Goal: Task Accomplishment & Management: Manage account settings

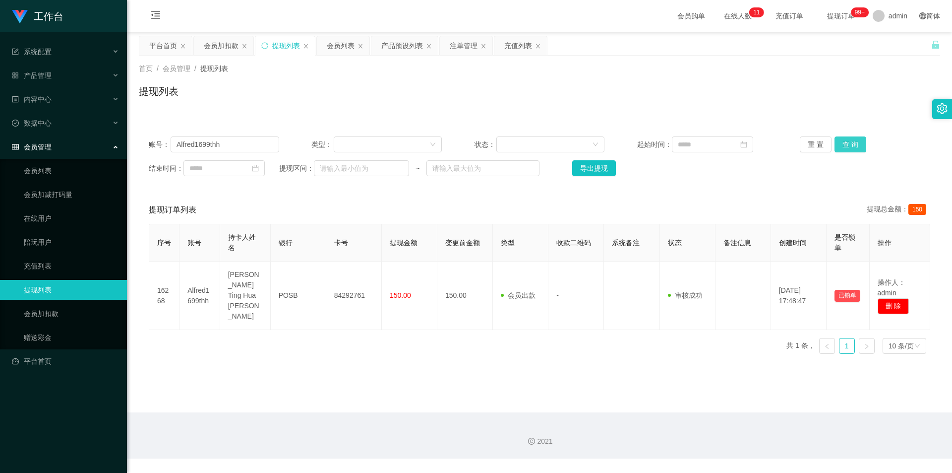
click at [845, 142] on button "查 询" at bounding box center [850, 144] width 32 height 16
click at [388, 45] on div "产品预设列表" at bounding box center [402, 45] width 42 height 19
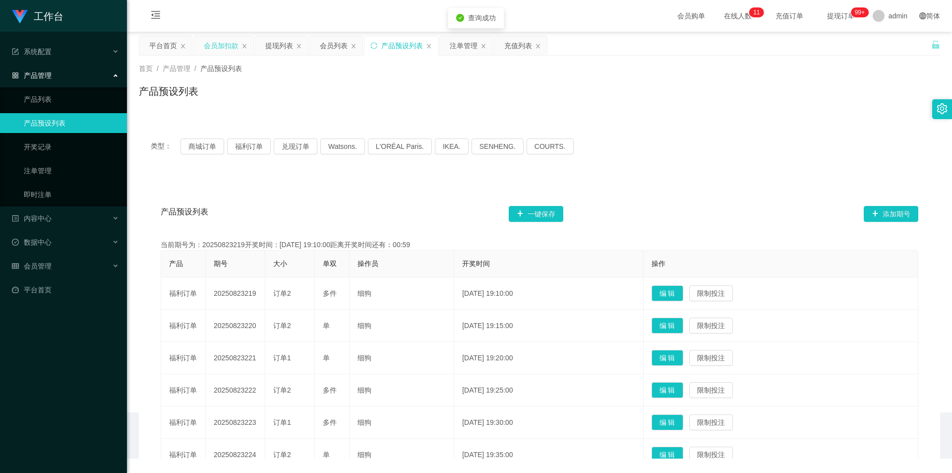
click at [219, 53] on div "会员加扣款" at bounding box center [221, 45] width 35 height 19
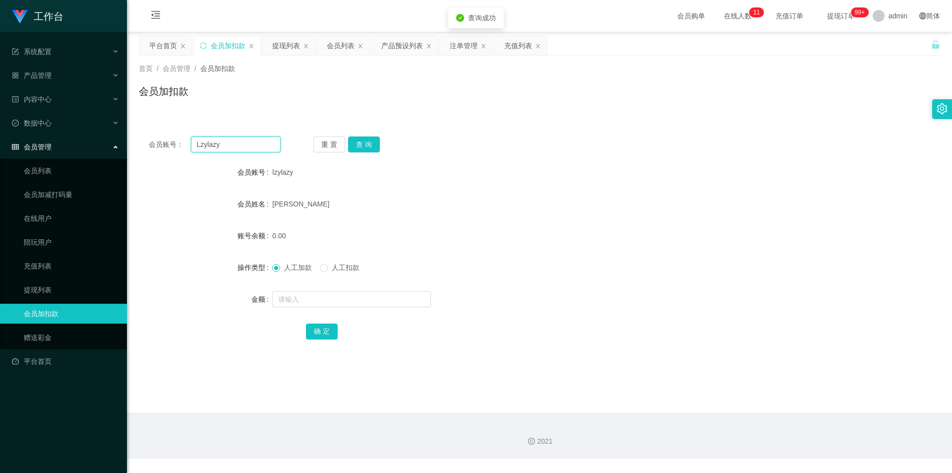
drag, startPoint x: 249, startPoint y: 143, endPoint x: 46, endPoint y: 135, distance: 202.9
click at [35, 136] on section "工作台 系统配置 产品管理 产品列表 产品预设列表 开奖记录 注单管理 即时注单 内容中心 站内信 公告列表 活动列表 数据中心 员工统计 团队统计 会员管理…" at bounding box center [476, 229] width 952 height 458
paste input "Alfred1699thh"
type input "Alfred1699thh"
click at [373, 140] on button "查 询" at bounding box center [364, 144] width 32 height 16
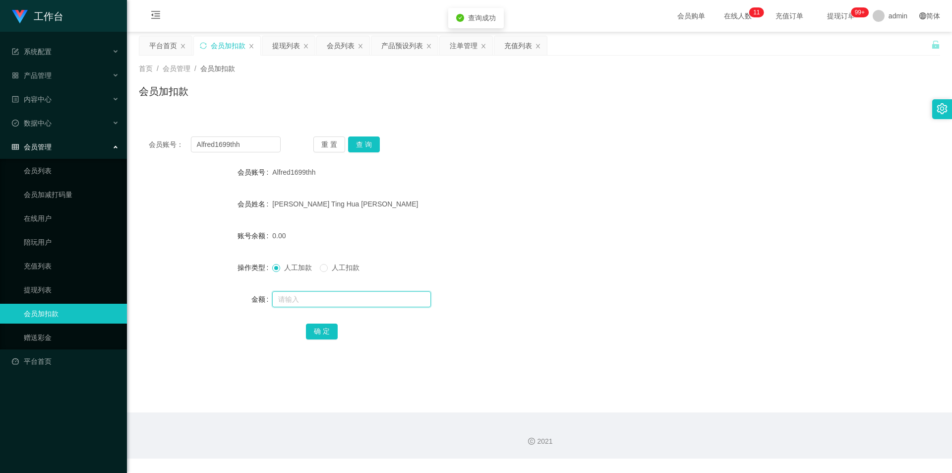
click at [296, 294] on input "text" at bounding box center [351, 299] width 159 height 16
type input "100"
click at [325, 332] on button "确 定" at bounding box center [322, 331] width 32 height 16
click at [688, 211] on div "[PERSON_NAME] Ting Hua [PERSON_NAME]" at bounding box center [506, 204] width 468 height 20
drag, startPoint x: 189, startPoint y: 140, endPoint x: 17, endPoint y: 121, distance: 172.6
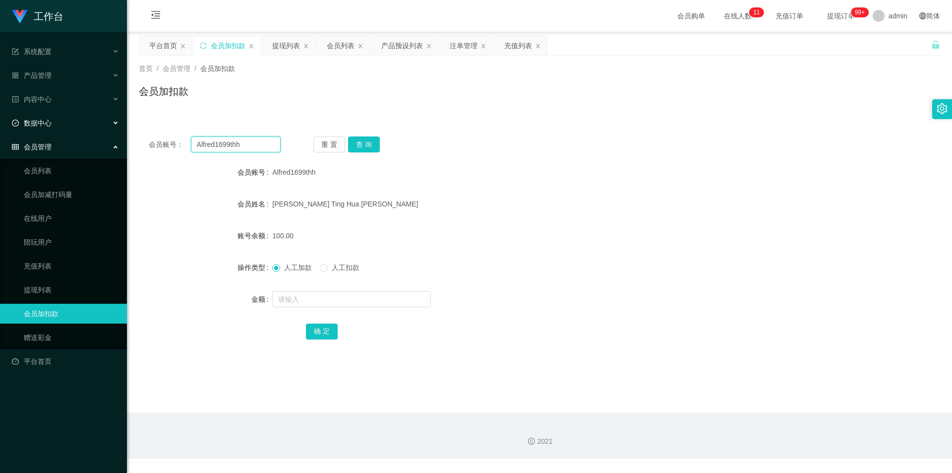
click at [17, 121] on section "工作台 系统配置 产品管理 产品列表 产品预设列表 开奖记录 注单管理 即时注单 内容中心 站内信 公告列表 活动列表 数据中心 员工统计 团队统计 会员管理…" at bounding box center [476, 229] width 952 height 458
paste input "Hhhong"
type input "Hhhong"
click at [371, 137] on button "查 询" at bounding box center [364, 144] width 32 height 16
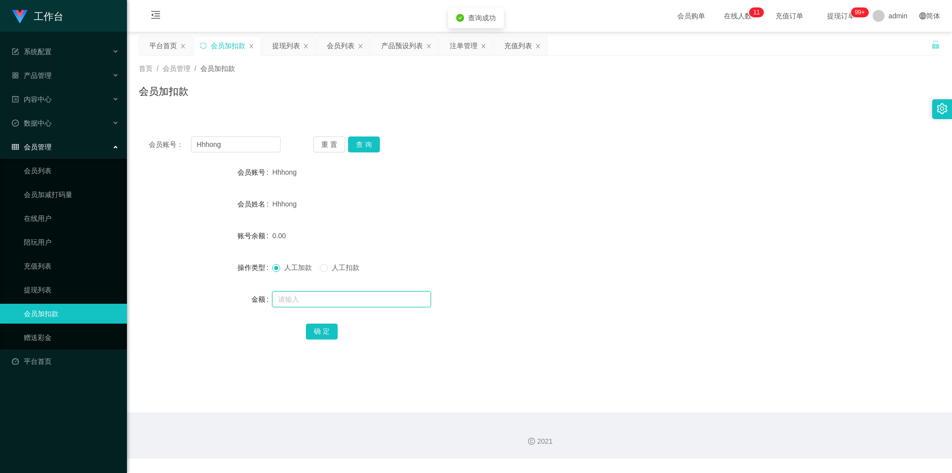
click at [275, 295] on input "text" at bounding box center [351, 299] width 159 height 16
type input "100"
click at [324, 333] on button "确 定" at bounding box center [322, 331] width 32 height 16
click at [648, 192] on form "会员账号 Hhhong 会员姓名 Hhhong 账号余额 100.00 操作类型 人工加款 人工扣款 金额 确 定" at bounding box center [539, 251] width 801 height 178
